Goal: Task Accomplishment & Management: Use online tool/utility

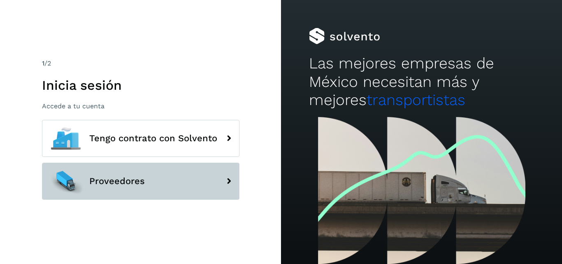
click at [142, 176] on span "Proveedores" at bounding box center [117, 181] width 56 height 10
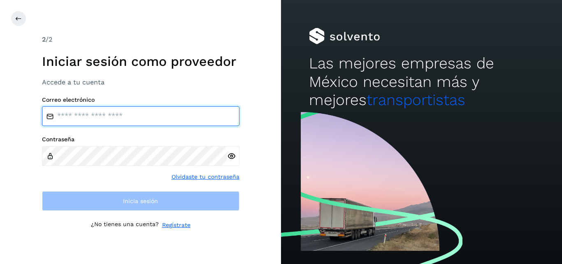
click at [123, 120] on input "email" at bounding box center [140, 116] width 197 height 20
type input "**********"
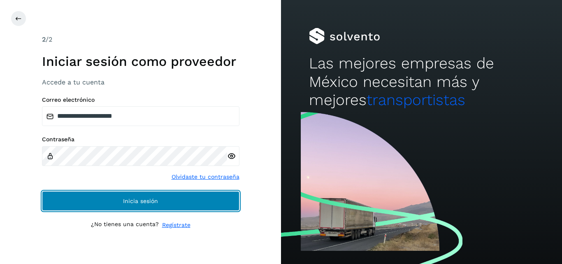
click at [108, 195] on button "Inicia sesión" at bounding box center [140, 201] width 197 height 20
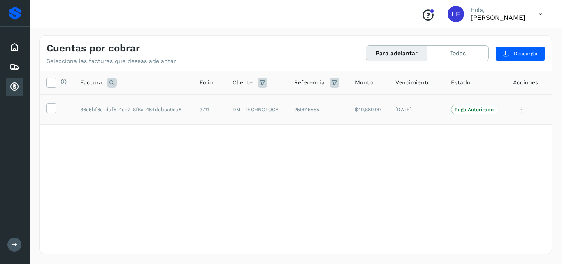
click at [520, 104] on icon at bounding box center [521, 109] width 16 height 17
click at [418, 147] on div at bounding box center [281, 132] width 562 height 264
click at [459, 110] on p "Pago Autorizado" at bounding box center [474, 110] width 39 height 6
click at [49, 108] on icon at bounding box center [51, 107] width 9 height 9
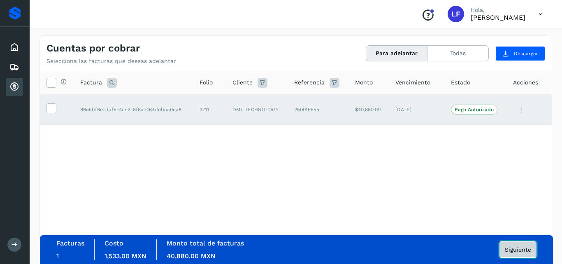
click at [505, 249] on span "Siguiente" at bounding box center [518, 249] width 26 height 6
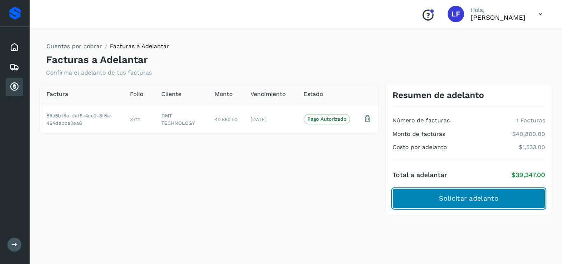
click at [482, 200] on span "Solicitar adelanto" at bounding box center [468, 198] width 59 height 9
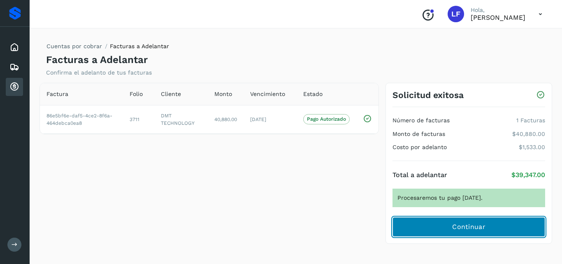
click at [464, 222] on button "Continuar" at bounding box center [468, 227] width 153 height 20
